Goal: Task Accomplishment & Management: Complete application form

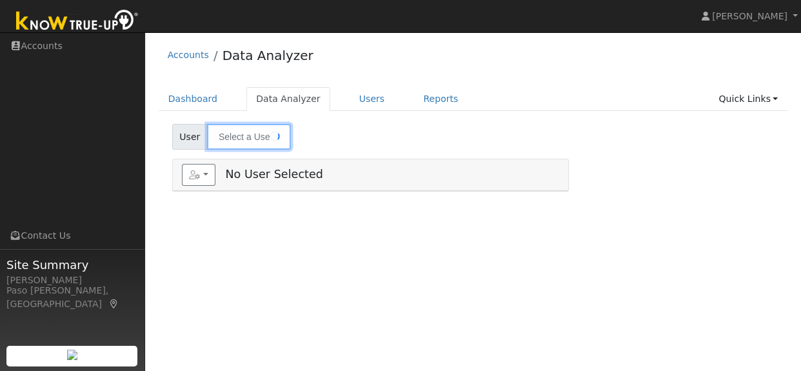
type input "[PERSON_NAME]"
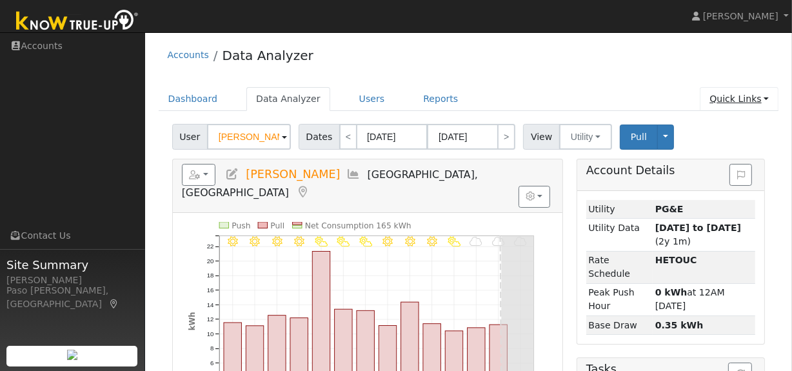
click at [754, 95] on link "Quick Links" at bounding box center [739, 99] width 79 height 24
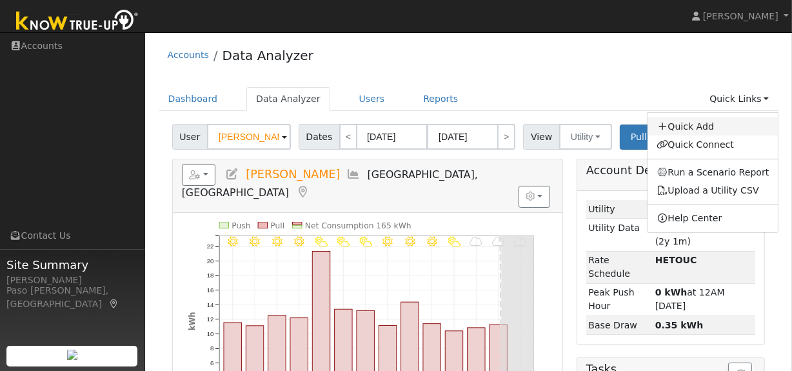
click at [668, 124] on icon at bounding box center [662, 126] width 12 height 9
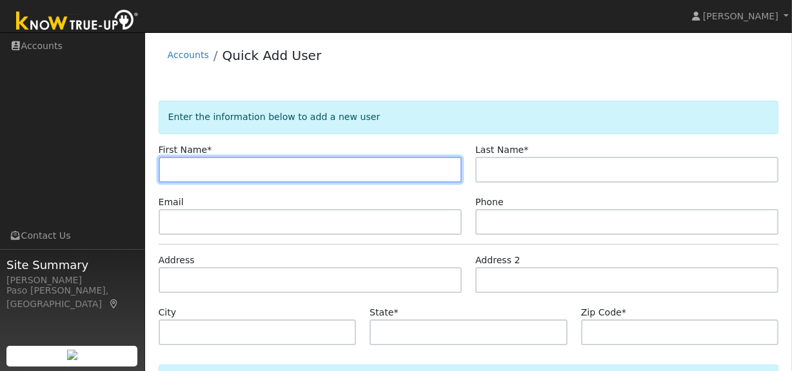
click at [213, 164] on input "text" at bounding box center [310, 170] width 303 height 26
type input "Kari"
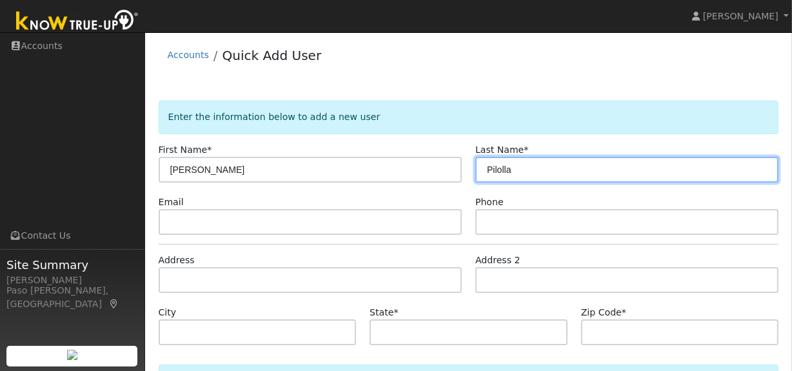
type input "Pilolla"
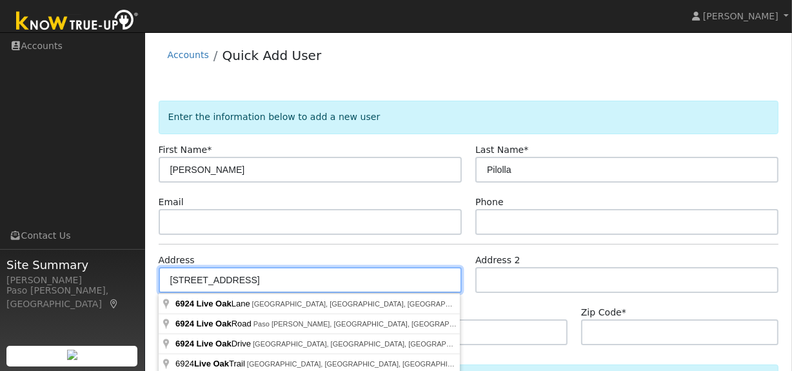
type input "6924 Live Oak Lane"
type input "San Luis Obispo"
type input "CA"
type input "93401"
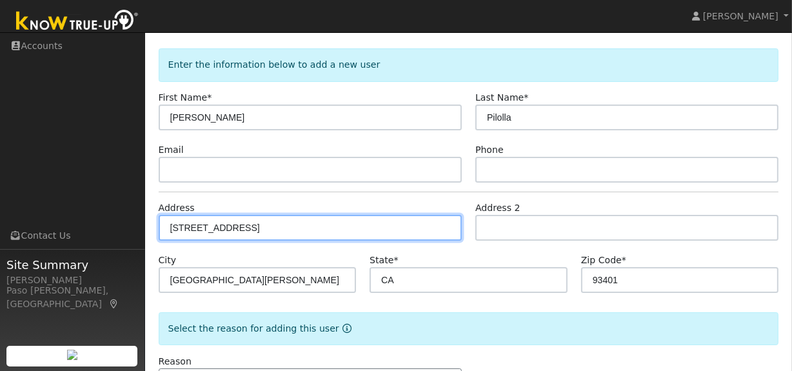
scroll to position [103, 0]
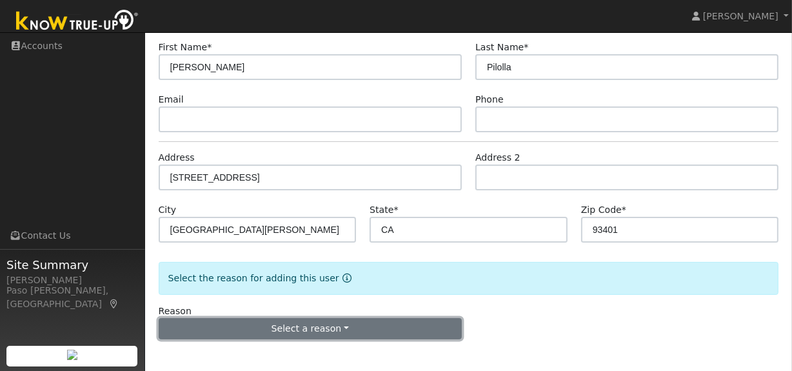
click at [323, 330] on button "Select a reason" at bounding box center [310, 329] width 303 height 22
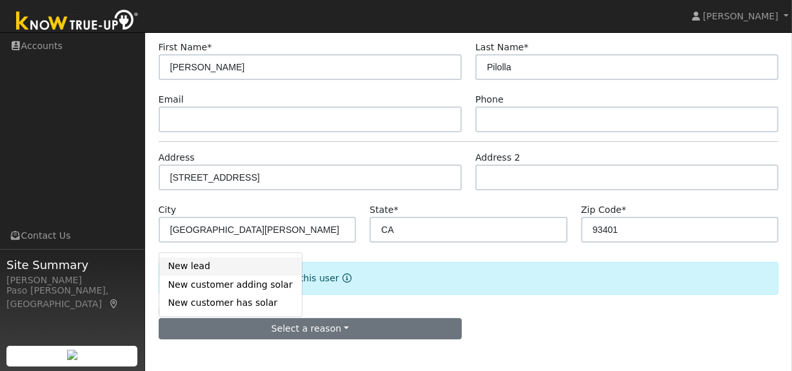
click at [211, 271] on link "New lead" at bounding box center [230, 266] width 142 height 18
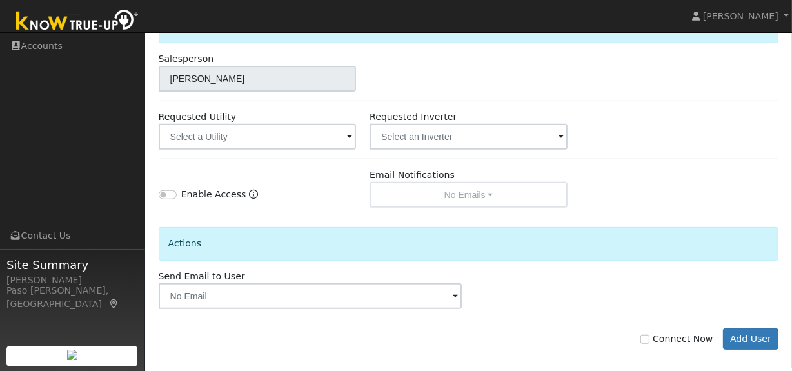
scroll to position [454, 0]
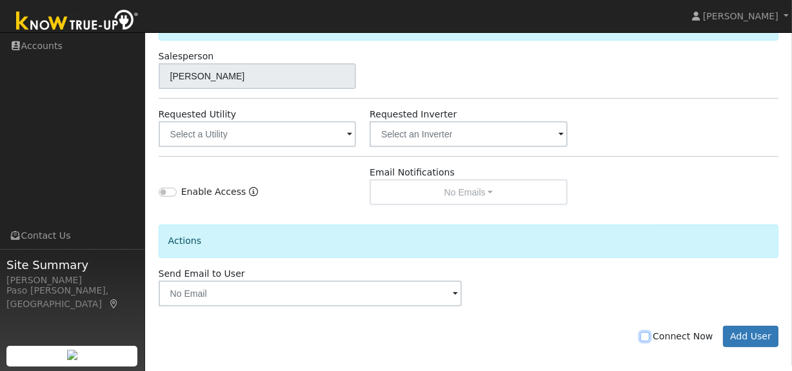
drag, startPoint x: 651, startPoint y: 336, endPoint x: 578, endPoint y: 335, distance: 73.5
click at [649, 336] on input "Connect Now" at bounding box center [644, 336] width 9 height 9
checkbox input "true"
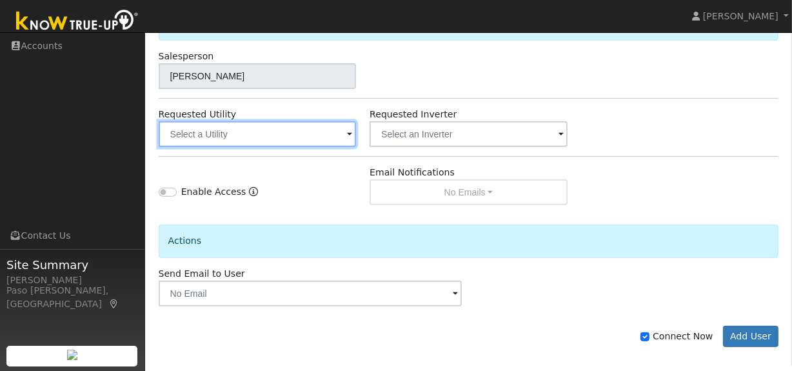
click at [209, 135] on input "text" at bounding box center [258, 134] width 198 height 26
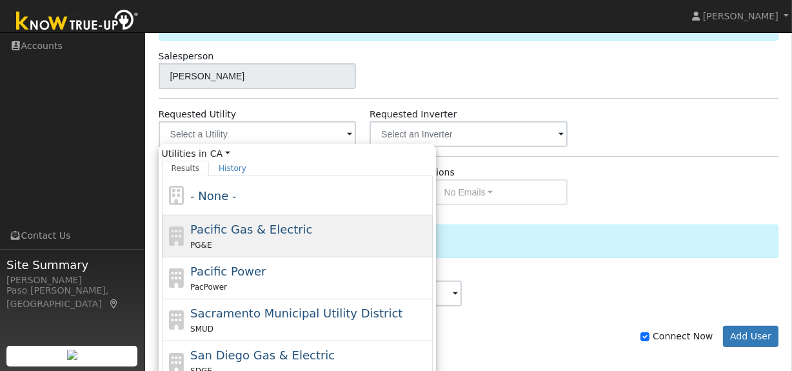
click at [218, 234] on span "Pacific Gas & Electric" at bounding box center [251, 229] width 122 height 14
type input "Pacific Gas & Electric"
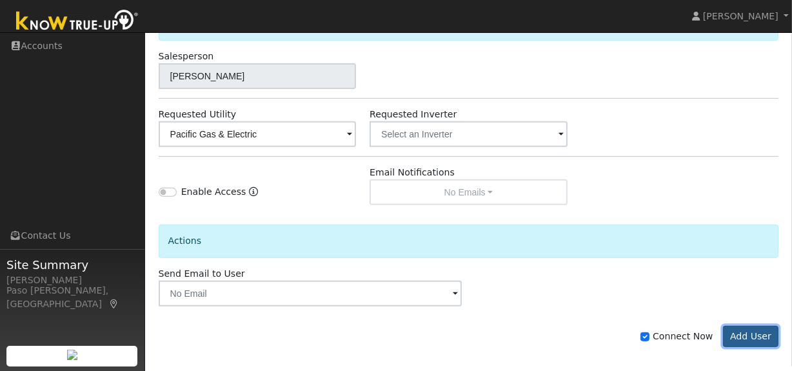
click at [742, 326] on button "Add User" at bounding box center [751, 337] width 56 height 22
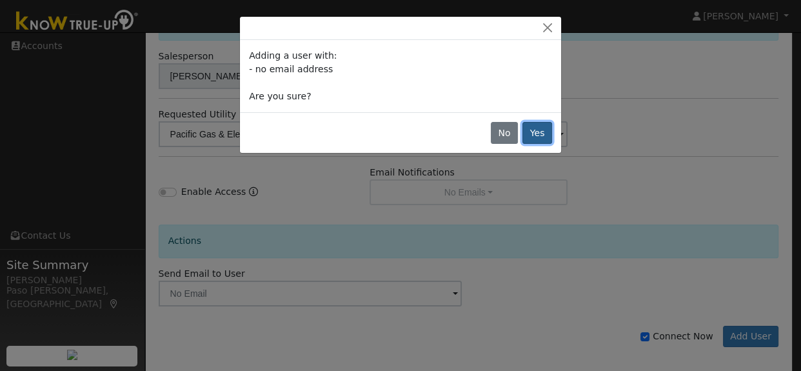
click at [550, 133] on button "Yes" at bounding box center [537, 133] width 30 height 22
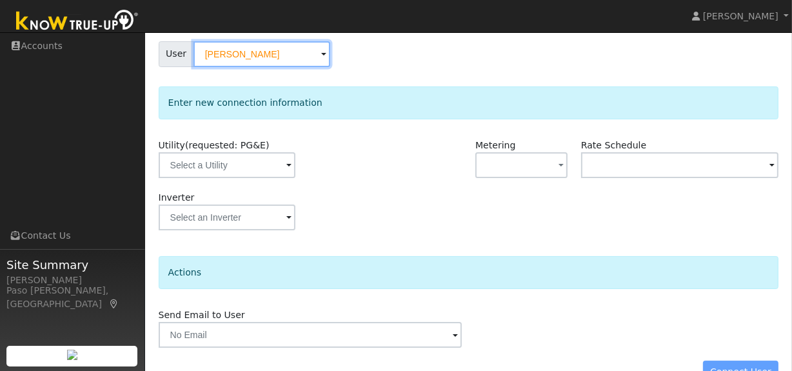
scroll to position [117, 0]
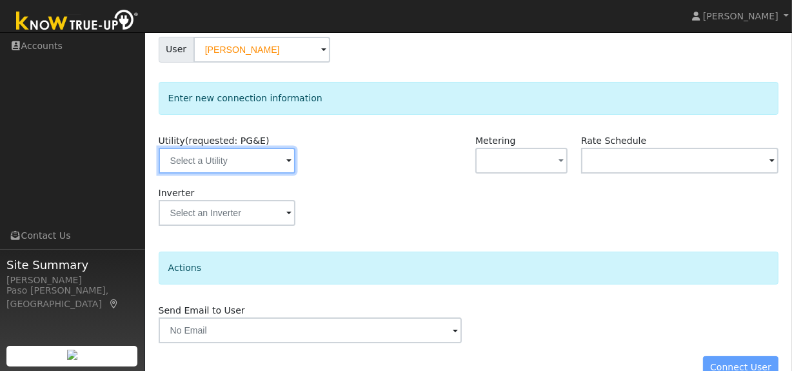
click at [249, 168] on input "text" at bounding box center [227, 161] width 137 height 26
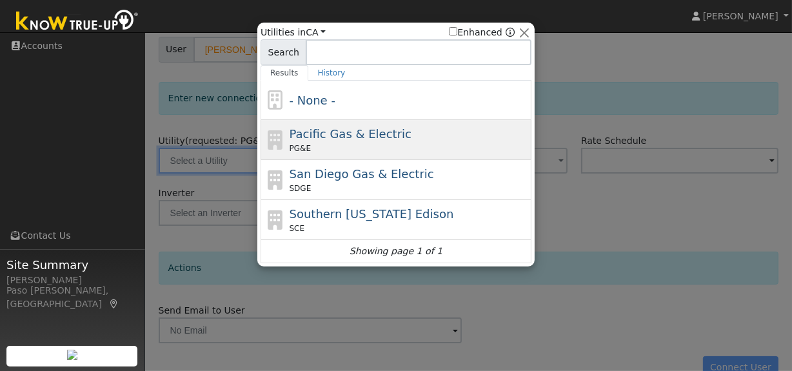
click at [337, 139] on span "Pacific Gas & Electric" at bounding box center [351, 134] width 122 height 14
type input "PG&E"
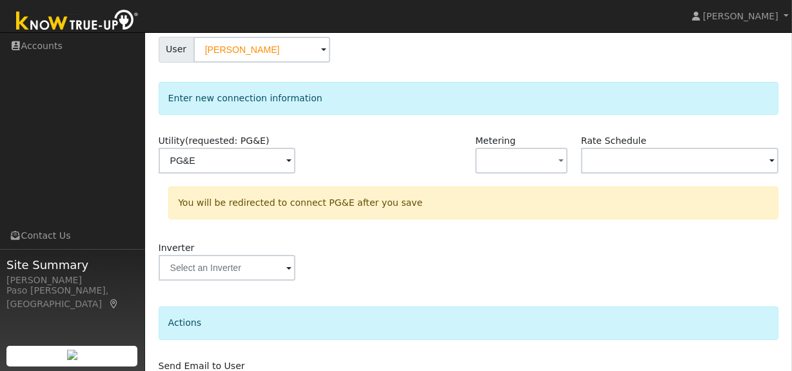
click at [398, 155] on div at bounding box center [416, 160] width 106 height 52
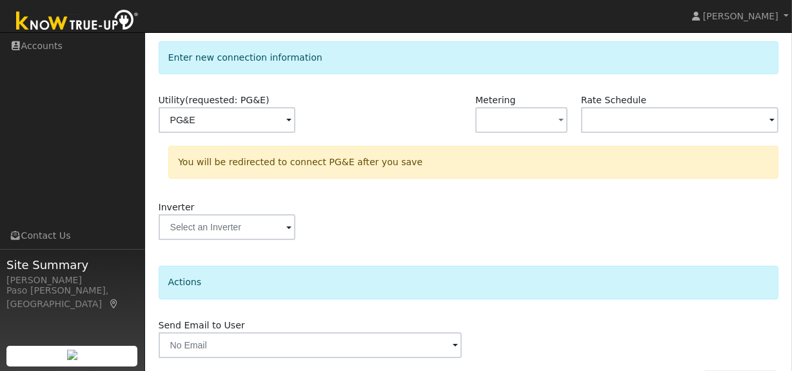
scroll to position [197, 0]
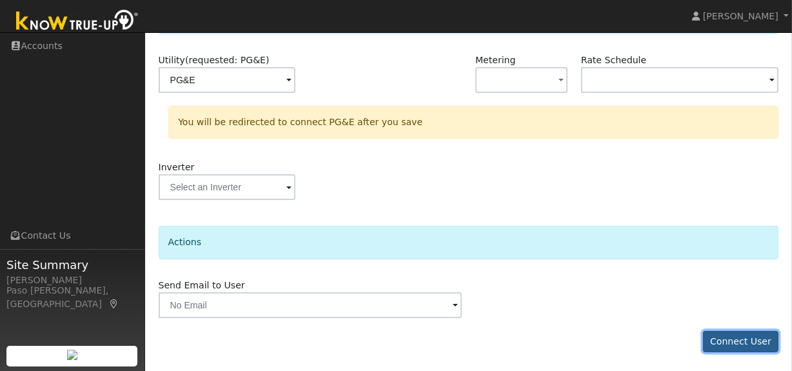
click at [743, 340] on button "Connect User" at bounding box center [741, 342] width 76 height 22
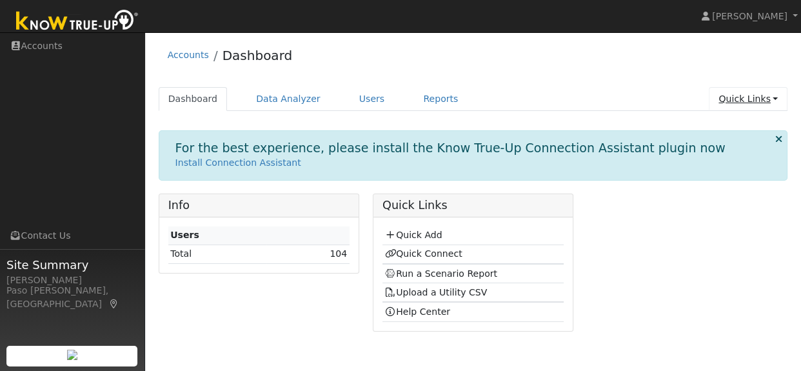
click at [752, 97] on link "Quick Links" at bounding box center [748, 99] width 79 height 24
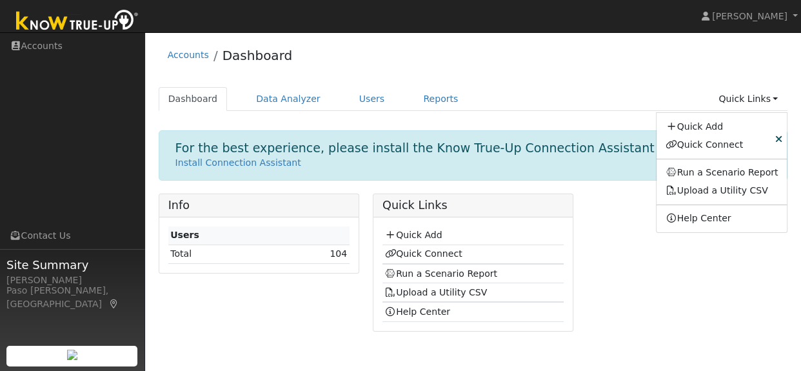
click at [623, 61] on div "Accounts Dashboard" at bounding box center [473, 58] width 629 height 39
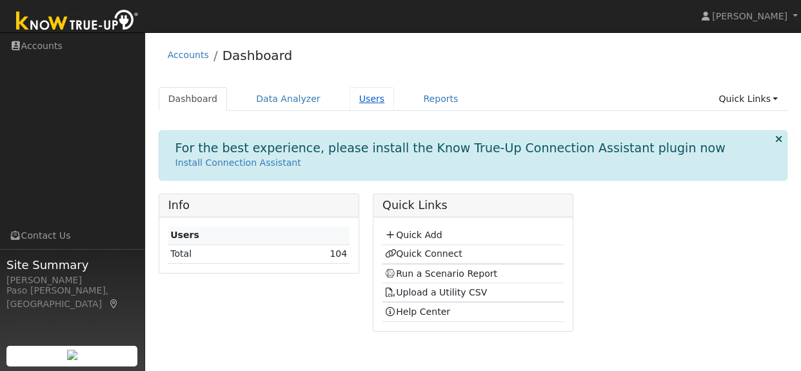
click at [349, 97] on link "Users" at bounding box center [371, 99] width 45 height 24
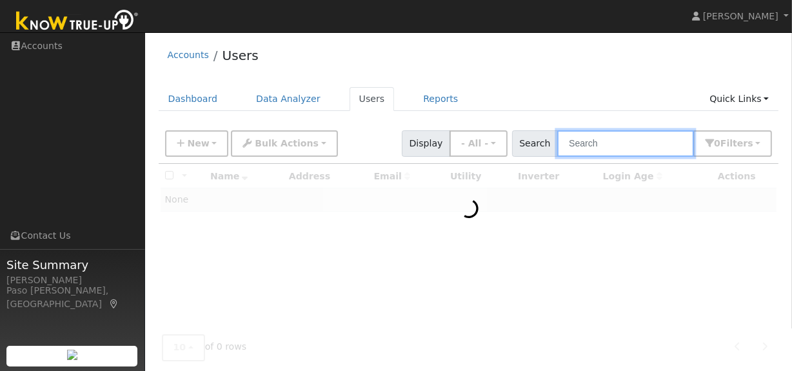
click at [599, 148] on input "text" at bounding box center [625, 143] width 137 height 26
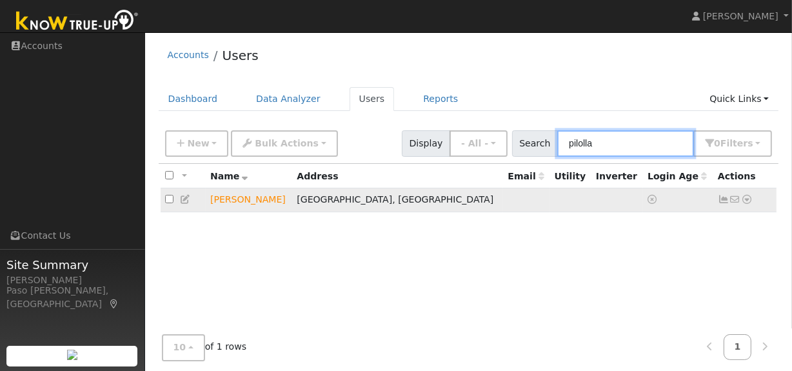
type input "pilolla"
click at [749, 204] on icon at bounding box center [747, 199] width 12 height 9
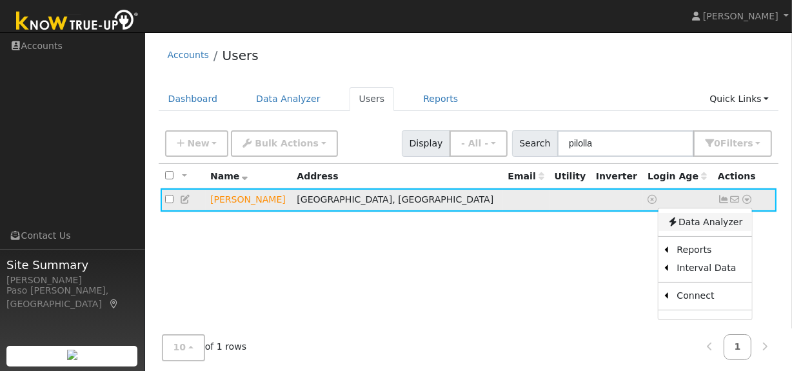
click at [721, 224] on link "Data Analyzer" at bounding box center [704, 222] width 93 height 18
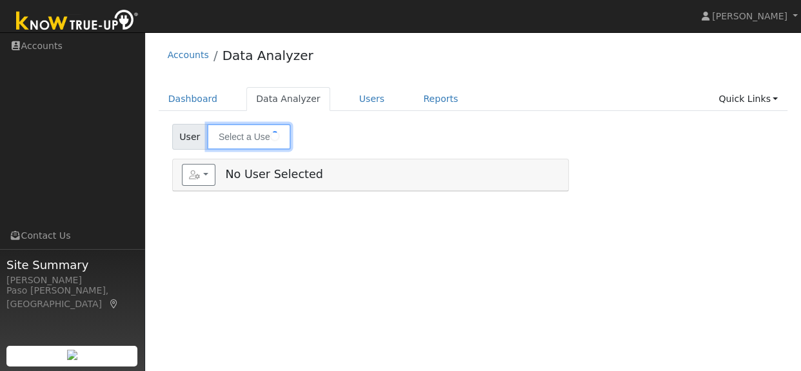
type input "[PERSON_NAME]"
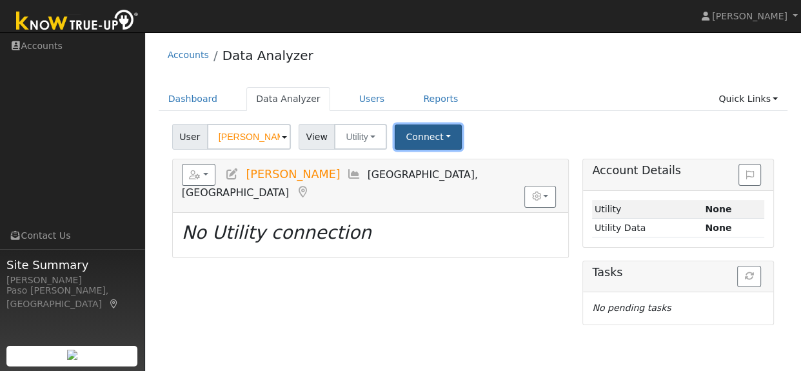
click at [437, 135] on button "Connect" at bounding box center [428, 136] width 67 height 25
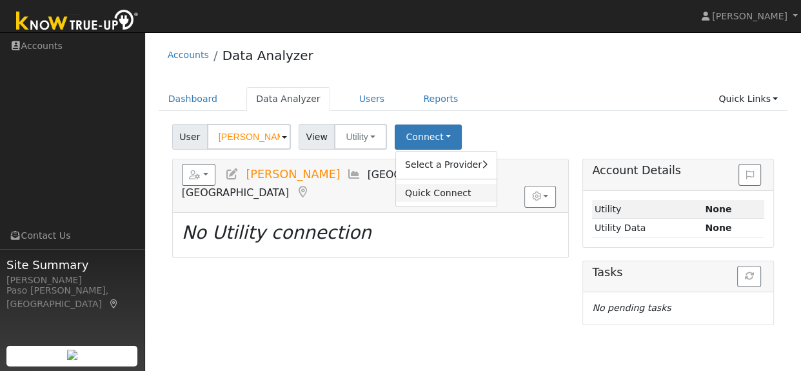
click at [430, 190] on link "Quick Connect" at bounding box center [446, 193] width 101 height 18
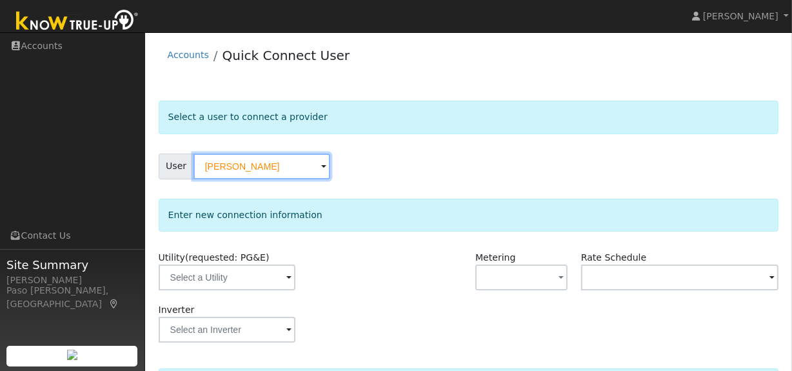
scroll to position [117, 0]
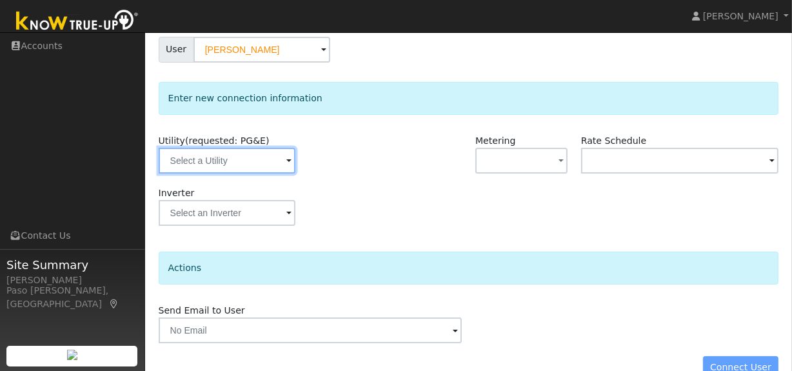
click at [245, 162] on input "text" at bounding box center [227, 161] width 137 height 26
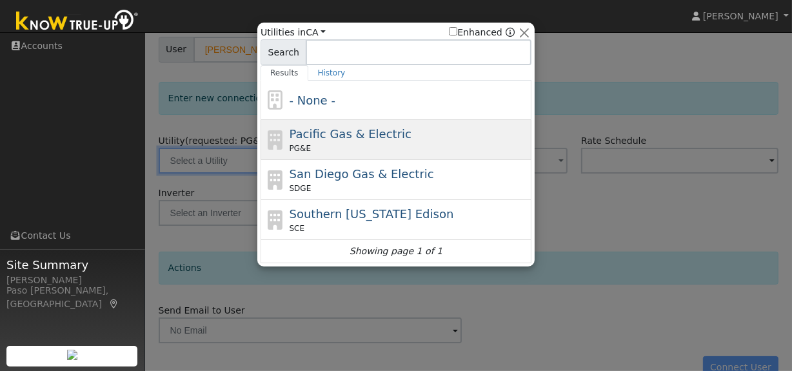
click at [333, 133] on span "Pacific Gas & Electric" at bounding box center [351, 134] width 122 height 14
type input "PG&E"
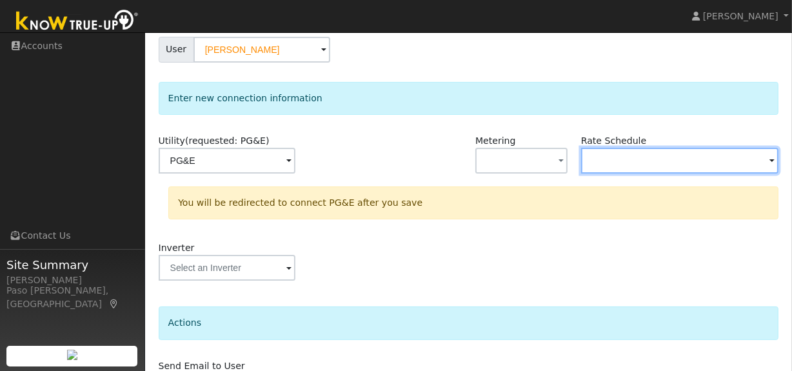
click at [295, 168] on input "text" at bounding box center [227, 161] width 137 height 26
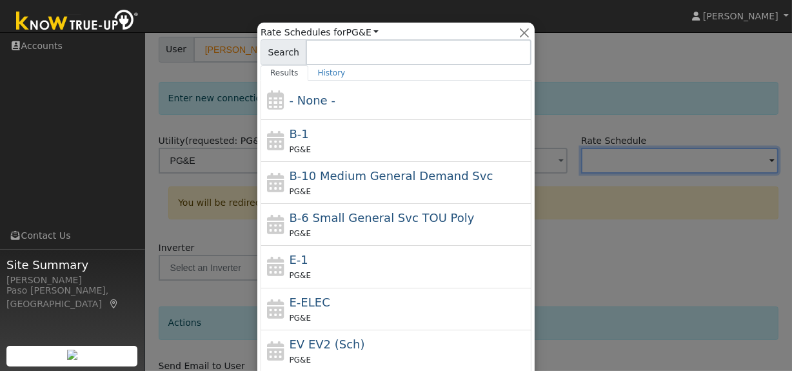
click at [624, 125] on div at bounding box center [396, 185] width 792 height 371
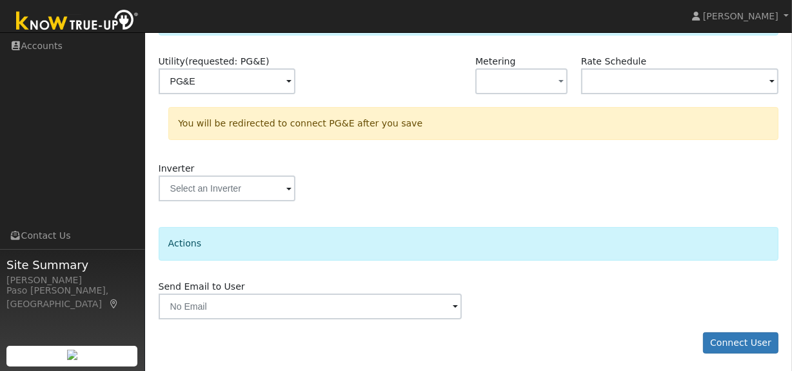
scroll to position [197, 0]
click at [760, 345] on button "Connect User" at bounding box center [741, 342] width 76 height 22
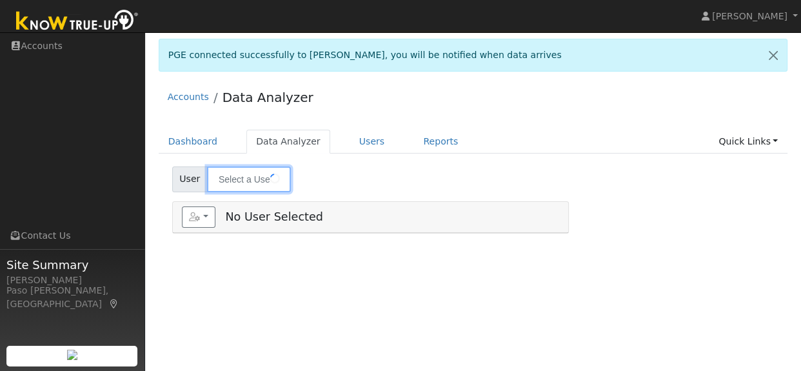
type input "[PERSON_NAME]"
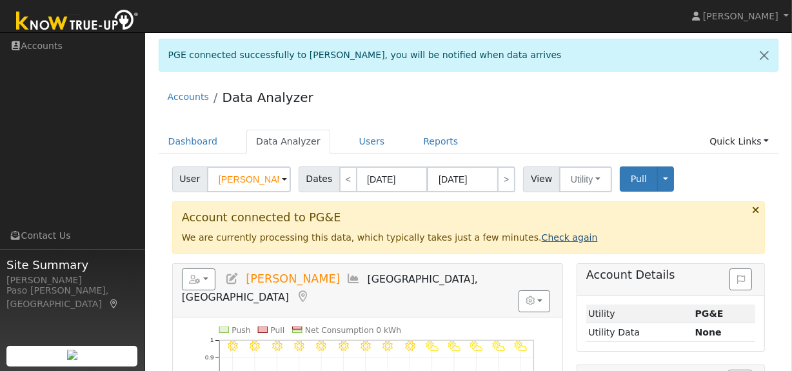
click at [542, 239] on link "Check again" at bounding box center [570, 237] width 56 height 10
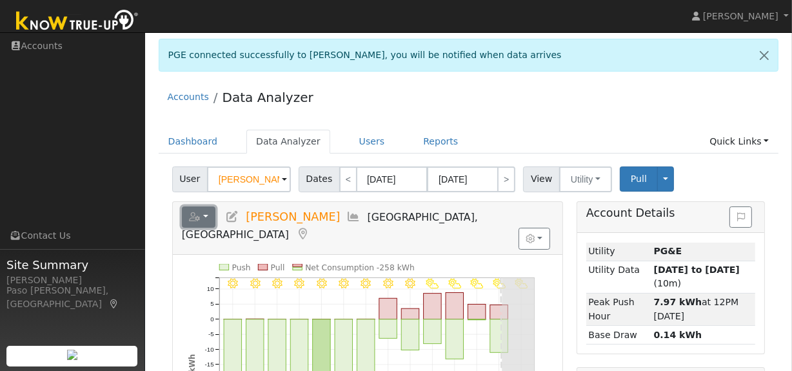
click at [213, 217] on button "button" at bounding box center [199, 217] width 34 height 22
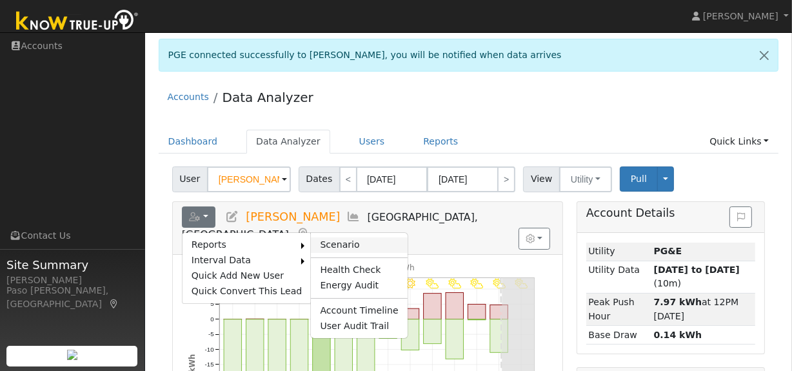
click at [322, 244] on link "Scenario" at bounding box center [359, 244] width 96 height 15
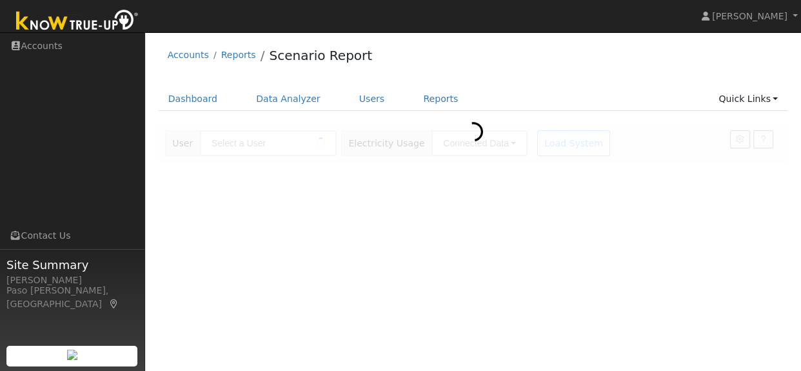
type input "[PERSON_NAME]"
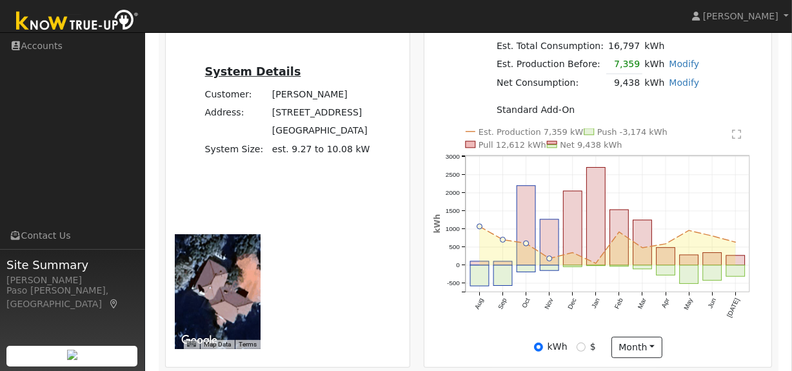
scroll to position [469, 0]
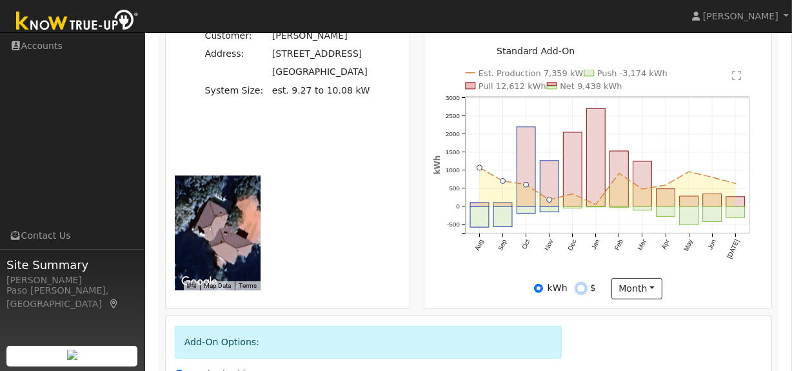
click at [582, 293] on input "$" at bounding box center [580, 288] width 9 height 9
radio input "true"
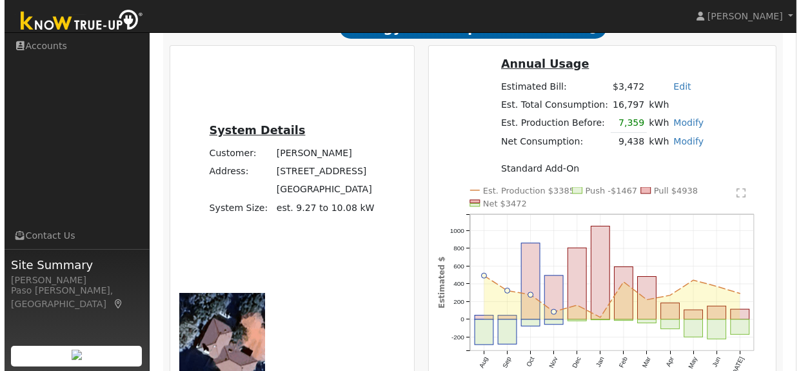
scroll to position [410, 0]
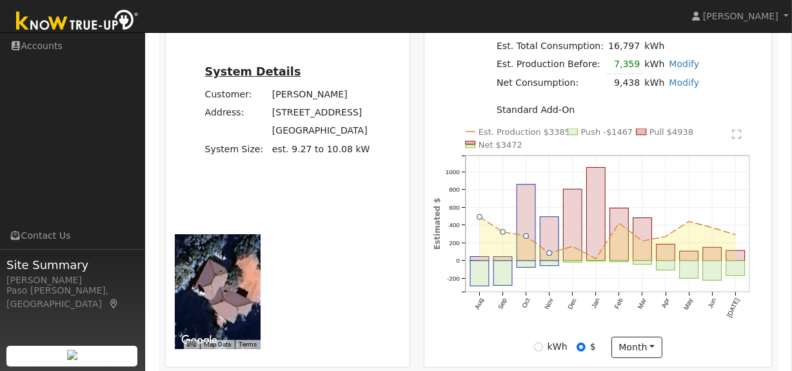
click at [740, 135] on text "" at bounding box center [736, 134] width 9 height 10
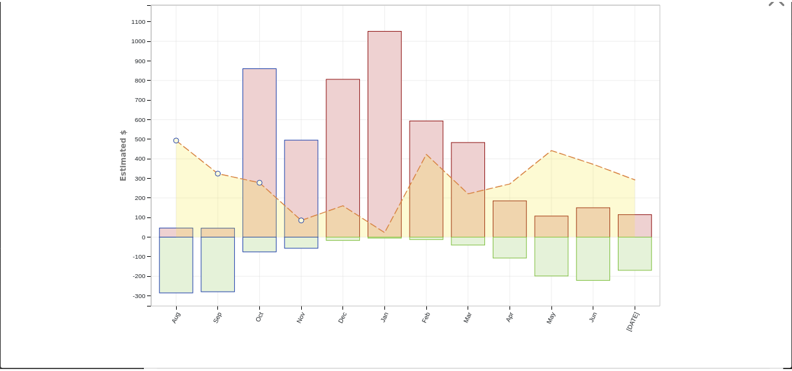
scroll to position [0, 0]
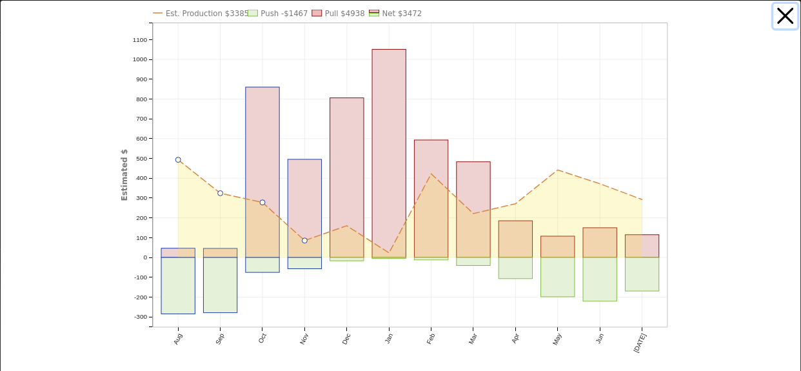
click at [773, 12] on button "button" at bounding box center [785, 16] width 25 height 25
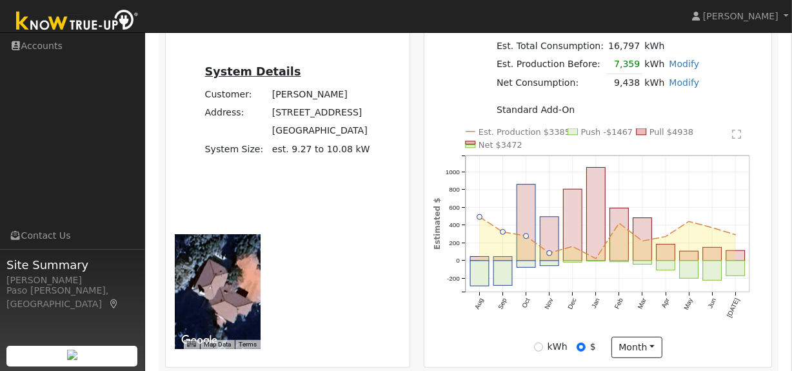
click at [533, 353] on div "kWh $ month Day Month" at bounding box center [597, 348] width 343 height 22
click at [542, 349] on input "kWh" at bounding box center [538, 346] width 9 height 9
radio input "true"
radio input "false"
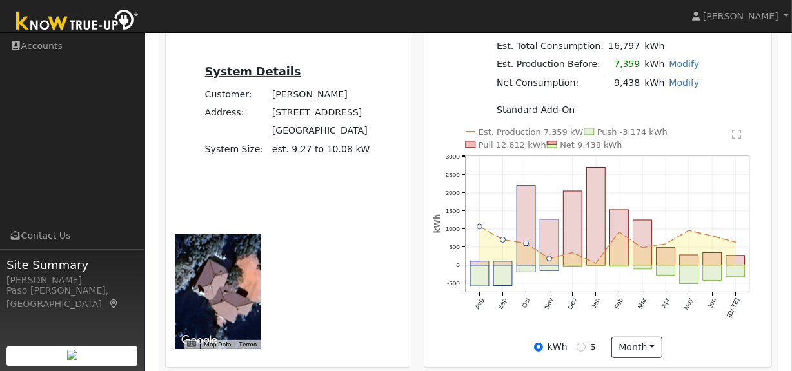
click at [729, 132] on icon "Est. Production 7,359 kWh Push -3,174 kWh Pull 12,612 kWh Net 9,438 kWh Aug Sep…" at bounding box center [597, 236] width 329 height 216
click at [740, 139] on text "" at bounding box center [736, 134] width 9 height 10
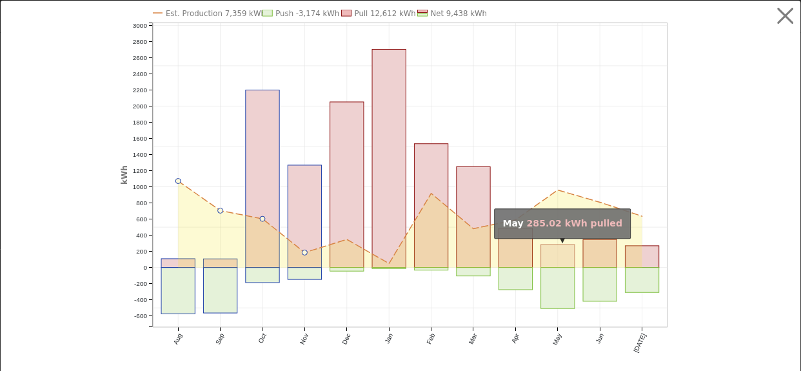
click at [549, 251] on rect "onclick=""" at bounding box center [558, 255] width 34 height 23
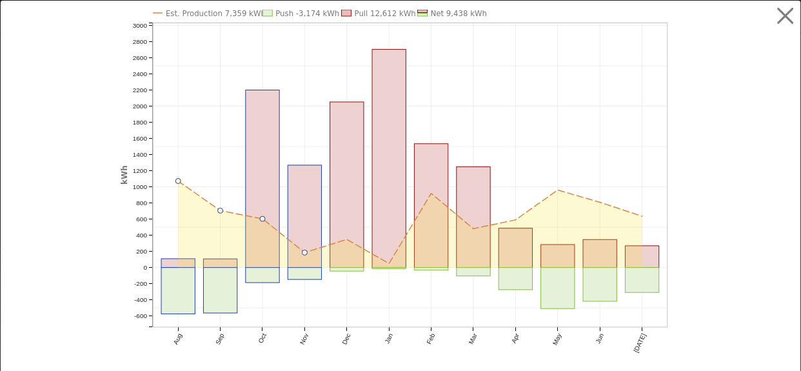
click at [531, 162] on icon "Est. Production 7,359 kWh Push -3,174 kWh Pull 12,612 kWh Net 9,438 kWh Aug Sep…" at bounding box center [401, 191] width 560 height 362
click at [774, 17] on button "button" at bounding box center [785, 16] width 25 height 25
